Goal: Find contact information: Find contact information

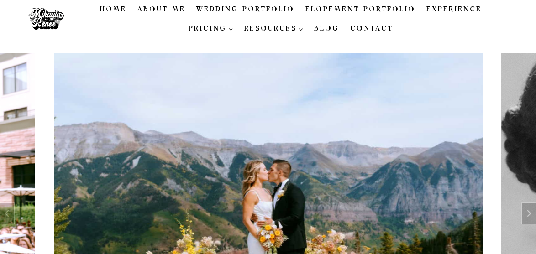
click at [344, 30] on link "Contact" at bounding box center [371, 28] width 54 height 19
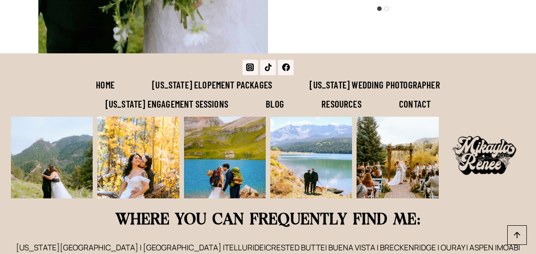
scroll to position [1556, 0]
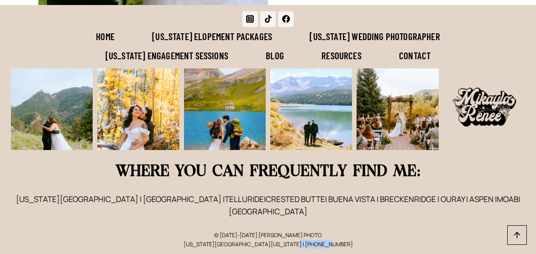
drag, startPoint x: 303, startPoint y: 245, endPoint x: 341, endPoint y: 246, distance: 38.4
click at [341, 246] on p "© [DATE]-[DATE] [PERSON_NAME] PHOTO [US_STATE][GEOGRAPHIC_DATA][US_STATE] | [PH…" at bounding box center [268, 239] width 514 height 17
copy p "[PHONE_NUMBER]"
